Goal: Task Accomplishment & Management: Manage account settings

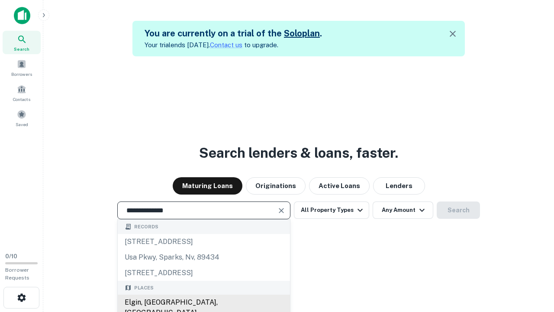
click at [204, 302] on div "Elgin, [GEOGRAPHIC_DATA], [GEOGRAPHIC_DATA]" at bounding box center [204, 307] width 172 height 26
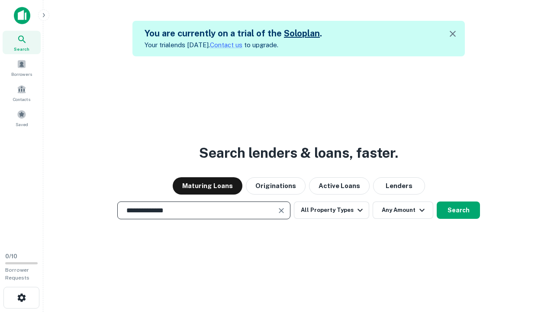
scroll to position [14, 0]
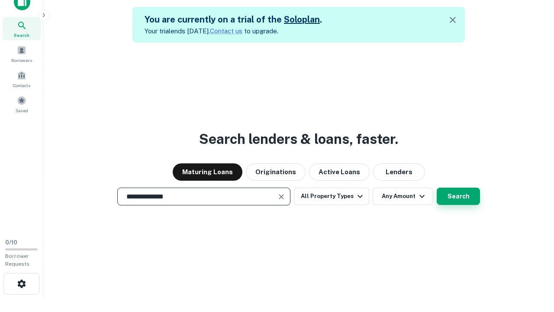
type input "**********"
click at [437, 187] on button "Search" at bounding box center [458, 195] width 43 height 17
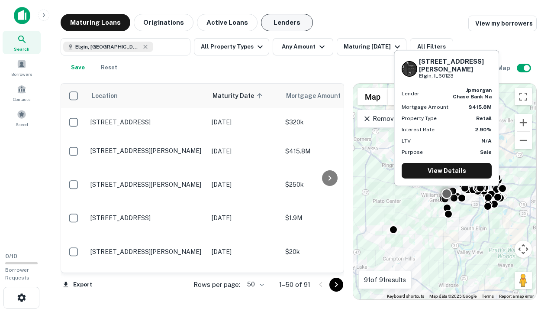
click at [287, 23] on button "Lenders" at bounding box center [287, 22] width 52 height 17
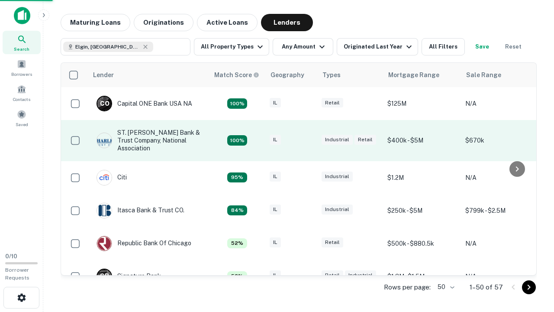
click at [307, 140] on div "IL" at bounding box center [291, 141] width 43 height 12
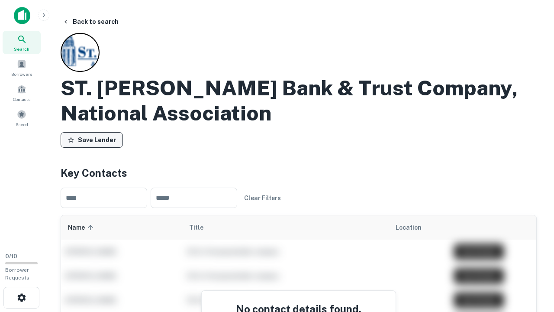
click at [92, 140] on button "Save Lender" at bounding box center [92, 140] width 62 height 16
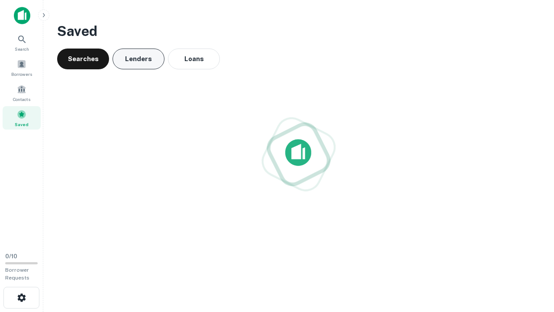
click at [139, 59] on button "Lenders" at bounding box center [139, 58] width 52 height 21
